Goal: Transaction & Acquisition: Purchase product/service

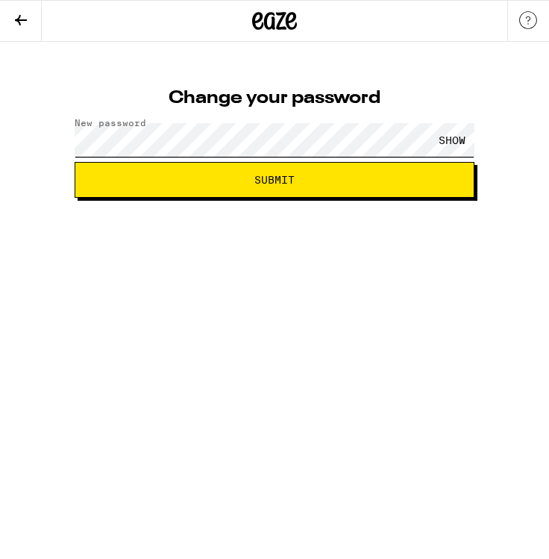
click at [274, 180] on button "Submit" at bounding box center [275, 180] width 400 height 36
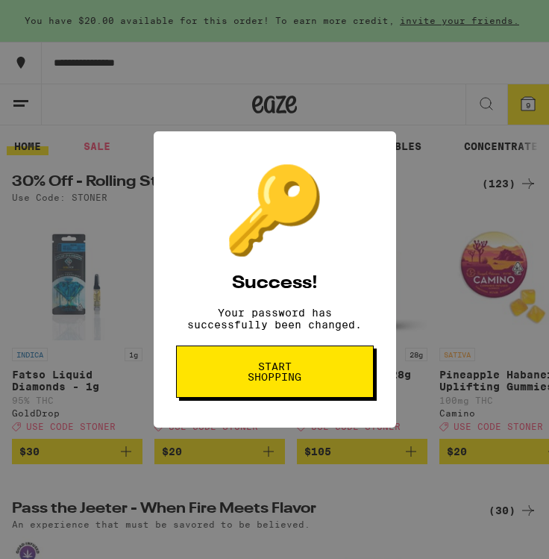
click at [298, 391] on button "Start shopping" at bounding box center [275, 371] width 198 height 52
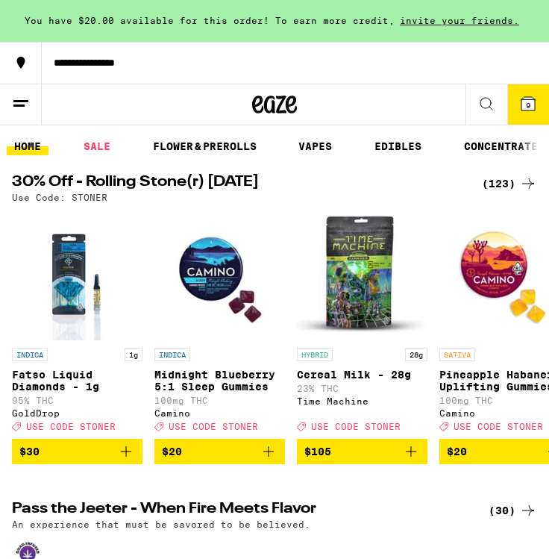
click at [530, 102] on span "9" at bounding box center [528, 105] width 4 height 9
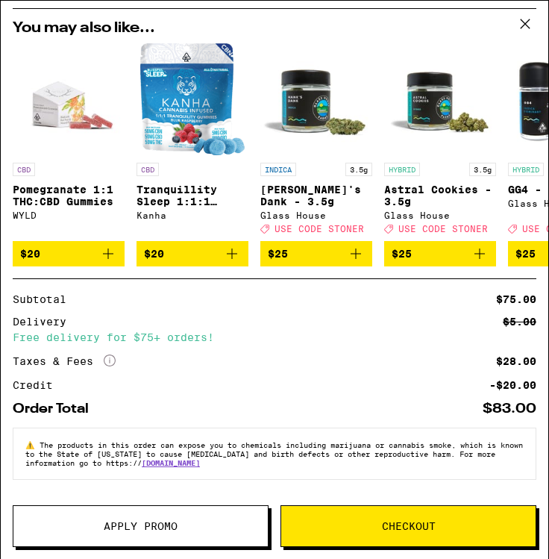
scroll to position [584, 0]
click at [395, 536] on button "Checkout" at bounding box center [408, 526] width 256 height 42
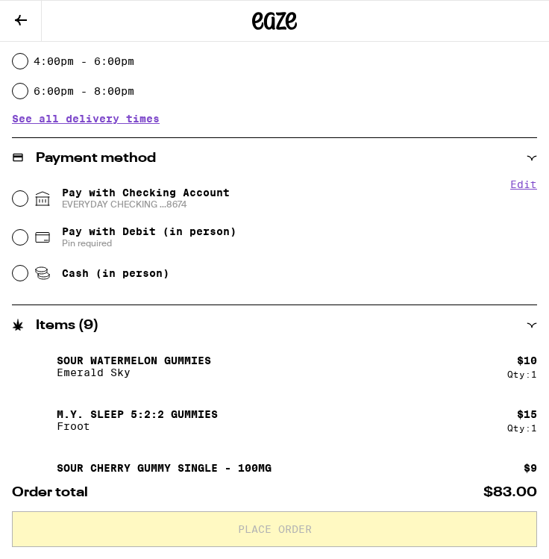
scroll to position [462, 0]
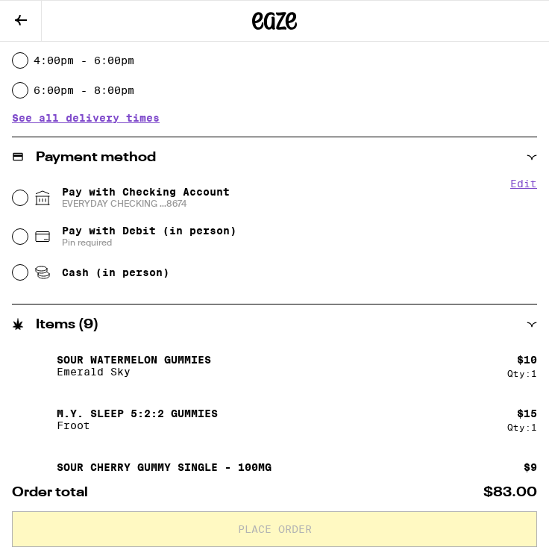
click at [24, 198] on input "Pay with Checking Account EVERYDAY CHECKING ...8674" at bounding box center [20, 197] width 15 height 15
radio input "true"
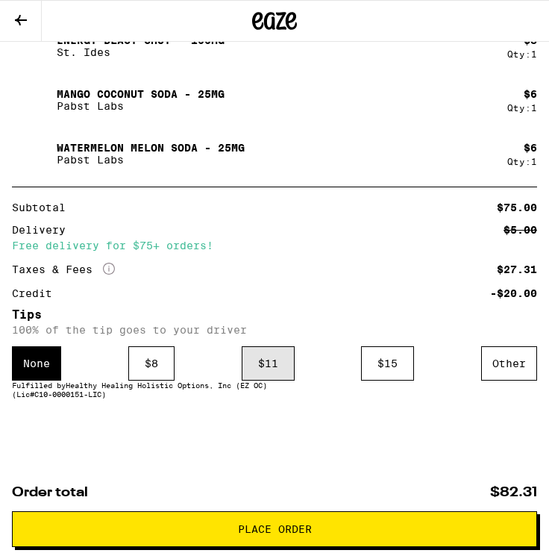
scroll to position [1144, 0]
click at [271, 361] on div "$ 11" at bounding box center [268, 363] width 53 height 34
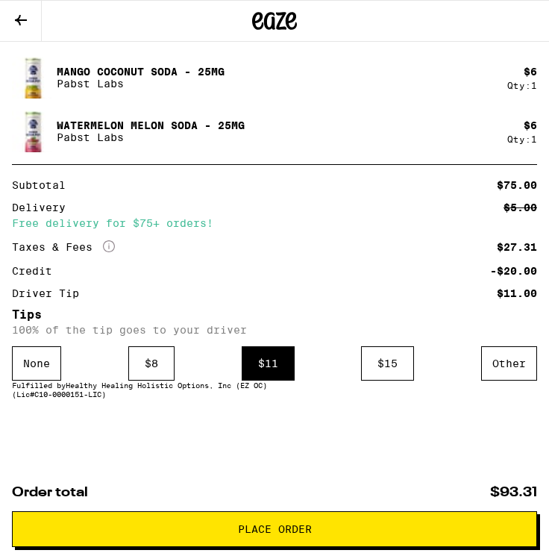
scroll to position [1166, 0]
click at [317, 527] on span "Place Order" at bounding box center [275, 528] width 500 height 10
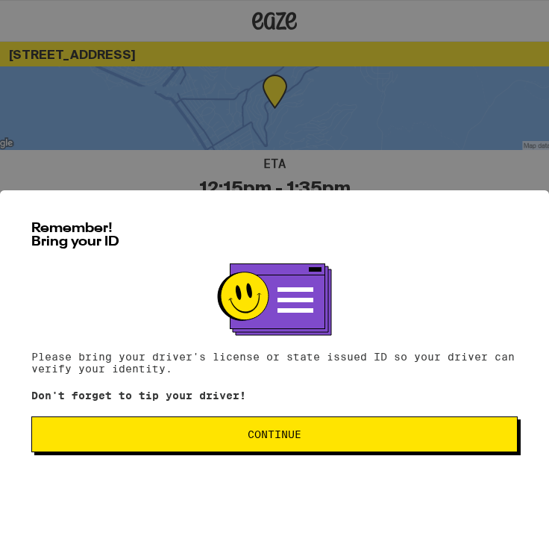
click at [317, 427] on button "Continue" at bounding box center [274, 434] width 486 height 36
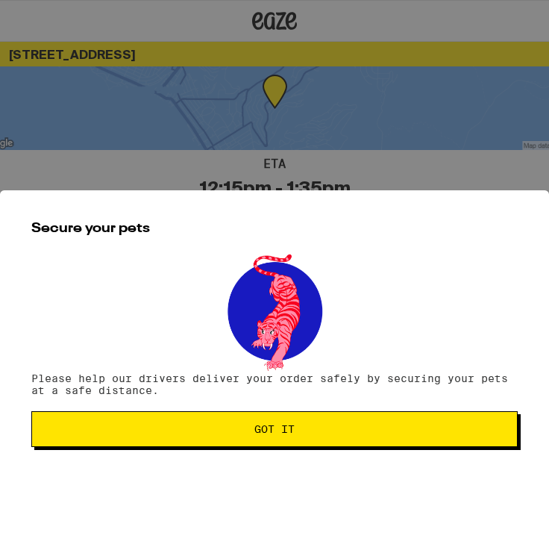
click at [339, 432] on span "Got it" at bounding box center [274, 429] width 461 height 10
